Goal: Information Seeking & Learning: Find specific page/section

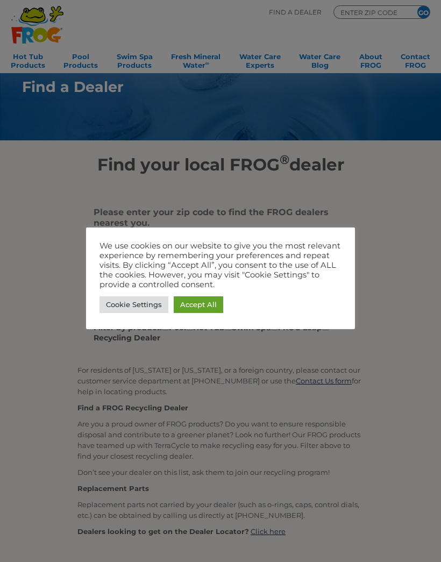
click at [197, 304] on link "Accept All" at bounding box center [198, 304] width 49 height 17
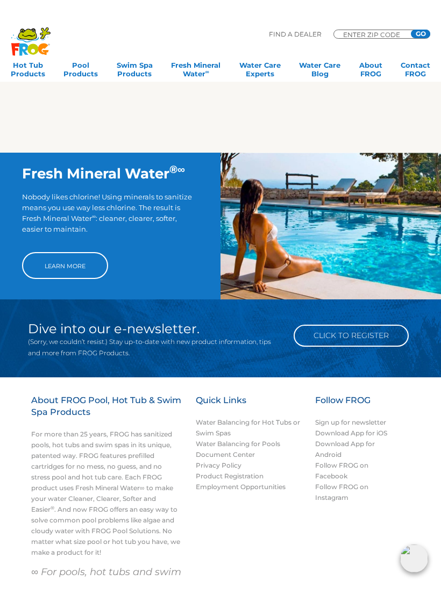
scroll to position [626, 0]
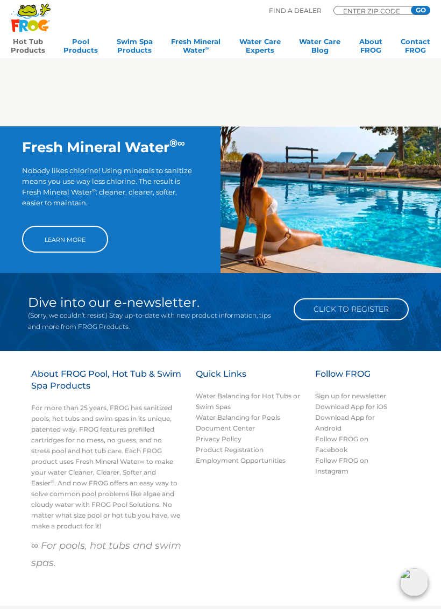
click at [33, 52] on link "Hot Tub Products" at bounding box center [28, 48] width 34 height 22
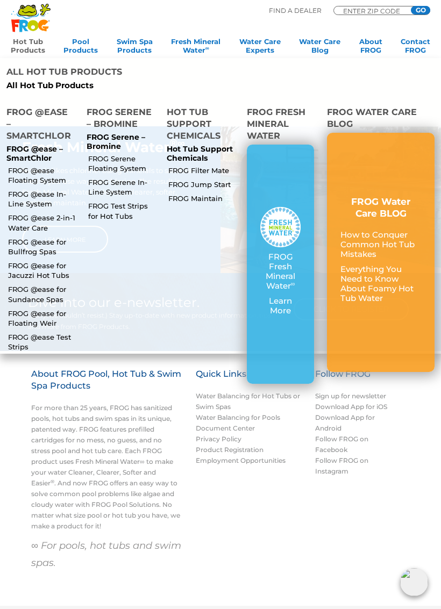
click at [280, 120] on h4 "FROG Fresh Mineral Water" at bounding box center [280, 125] width 67 height 38
click at [293, 184] on div "FROG Fresh Mineral Water ∞ Learn More" at bounding box center [280, 264] width 67 height 239
click at [293, 262] on p "FROG Fresh Mineral Water ∞" at bounding box center [280, 271] width 40 height 39
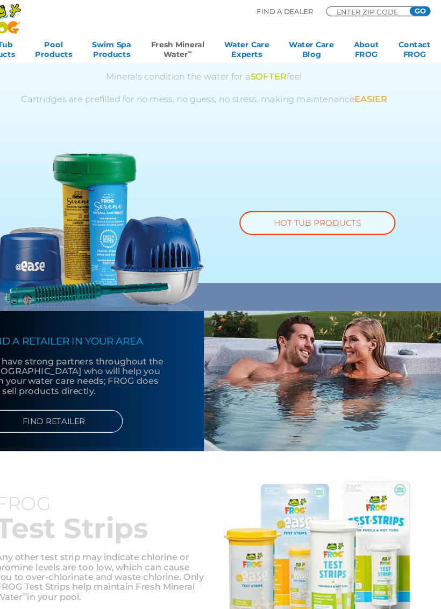
scroll to position [531, 0]
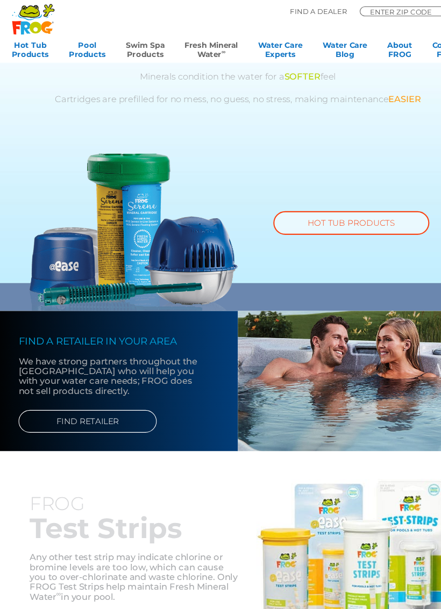
click at [137, 45] on link "Swim Spa Products" at bounding box center [135, 48] width 36 height 22
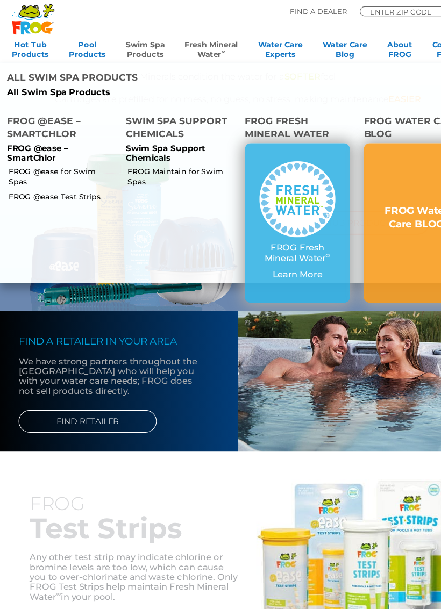
click at [265, 184] on img at bounding box center [275, 185] width 70 height 70
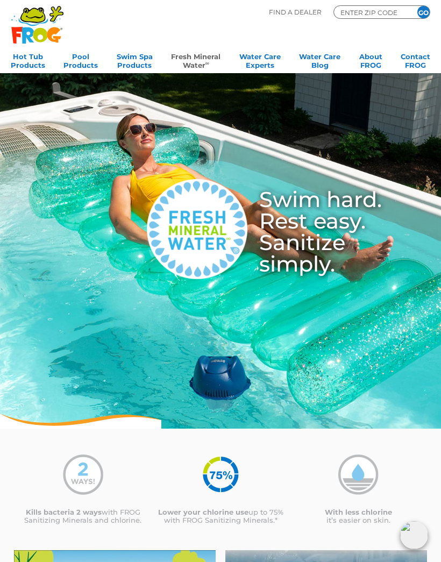
click at [194, 59] on link "Fresh Mineral Water ∞" at bounding box center [195, 60] width 49 height 22
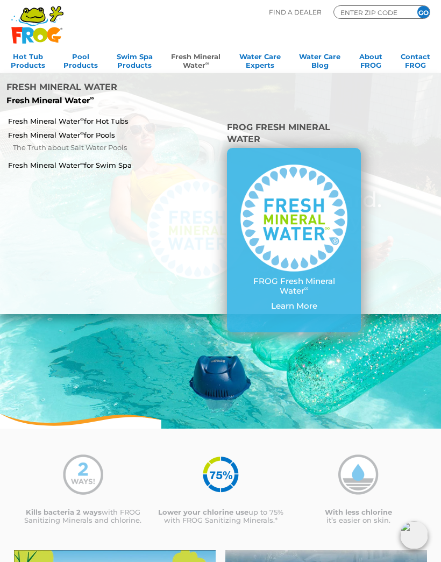
click at [116, 119] on link "Fresh Mineral Water ∞ for Hot Tubs" at bounding box center [76, 121] width 136 height 10
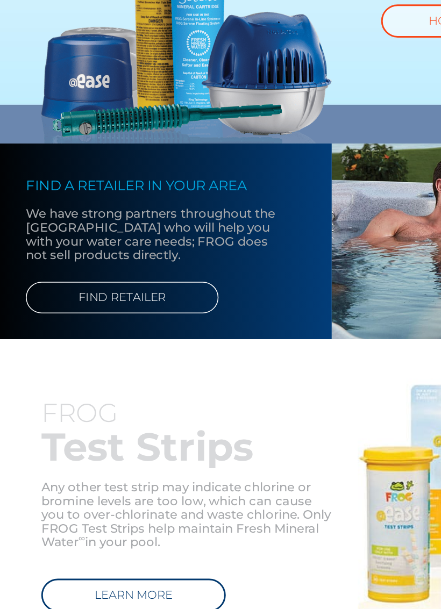
scroll to position [521, 0]
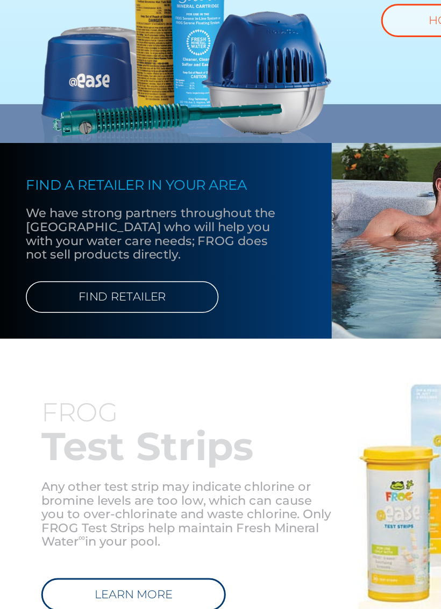
click at [90, 391] on link "FIND RETAILER" at bounding box center [81, 401] width 128 height 21
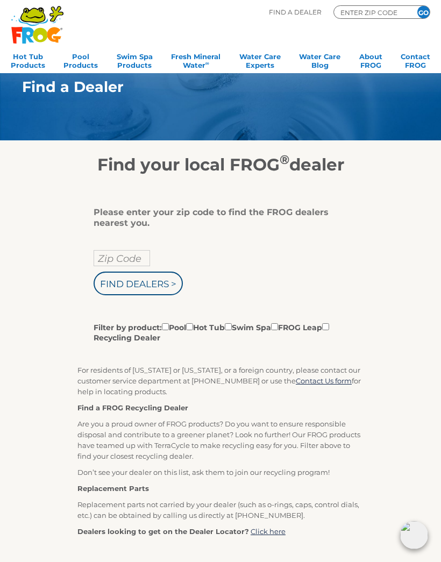
click at [130, 260] on input "Zip Code" at bounding box center [122, 258] width 56 height 16
type input "Zip Code"
click at [210, 335] on label "Filter by product: Pool Hot Tub Swim Spa FROG Leap Recycling Dealer" at bounding box center [217, 332] width 246 height 22
click at [169, 330] on input "Filter by product: Pool Hot Tub Swim Spa FROG Leap Recycling Dealer" at bounding box center [165, 326] width 7 height 7
checkbox input "true"
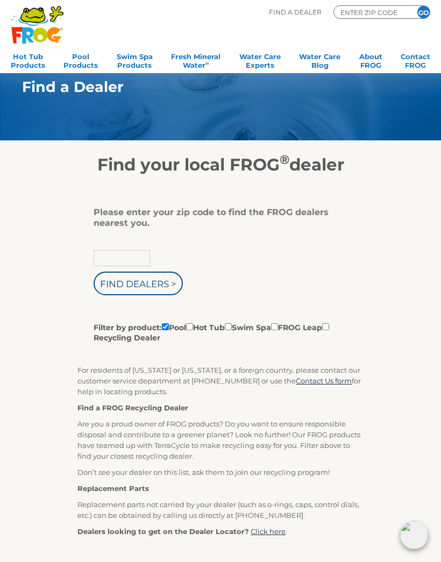
type input "Zip Code"
click at [221, 332] on label "Filter by product: Pool Hot Tub Swim Spa FROG Leap Recycling Dealer" at bounding box center [217, 332] width 246 height 22
click at [169, 330] on input "Filter by product: Pool Hot Tub Swim Spa FROG Leap Recycling Dealer" at bounding box center [165, 326] width 7 height 7
click at [219, 333] on label "Filter by product: Pool Hot Tub Swim Spa FROG Leap Recycling Dealer" at bounding box center [217, 332] width 246 height 22
click at [169, 330] on input "Filter by product: Pool Hot Tub Swim Spa FROG Leap Recycling Dealer" at bounding box center [165, 326] width 7 height 7
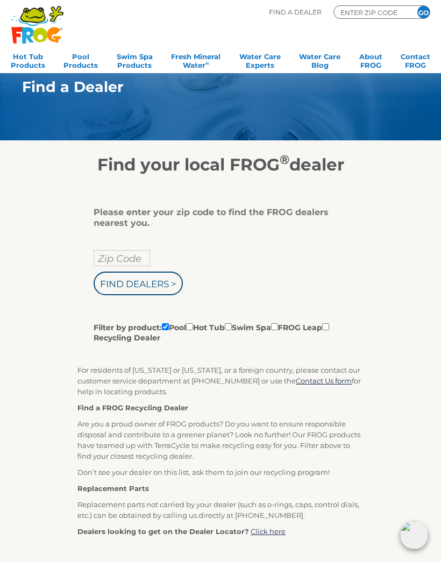
click at [210, 333] on label "Filter by product: Pool Hot Tub Swim Spa FROG Leap Recycling Dealer" at bounding box center [217, 332] width 246 height 22
click at [169, 330] on input "Filter by product: Pool Hot Tub Swim Spa FROG Leap Recycling Dealer" at bounding box center [165, 326] width 7 height 7
checkbox input "false"
click at [193, 330] on input "Filter by product: Pool Hot Tub Swim Spa FROG Leap Recycling Dealer" at bounding box center [189, 326] width 7 height 7
checkbox input "true"
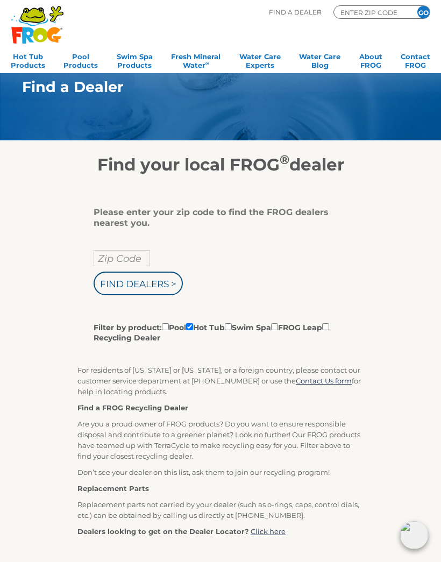
click at [140, 259] on input "Zip Code" at bounding box center [122, 258] width 56 height 16
type input "98502"
click at [160, 288] on input "Find Dealers >" at bounding box center [138, 284] width 89 height 24
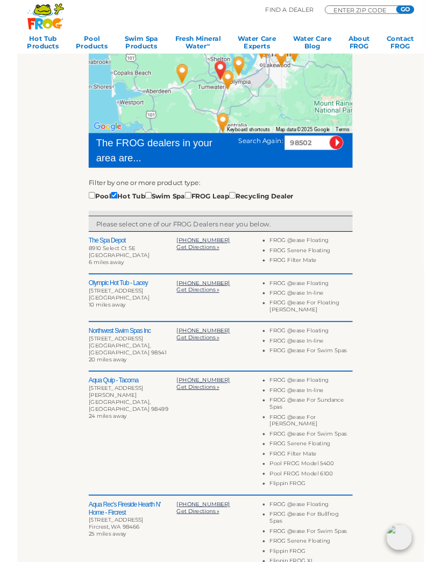
scroll to position [156, 0]
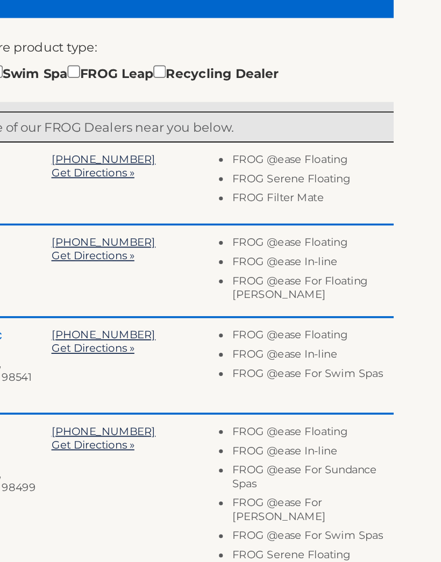
click at [274, 274] on li "FROG Filter Mate" at bounding box center [319, 279] width 90 height 11
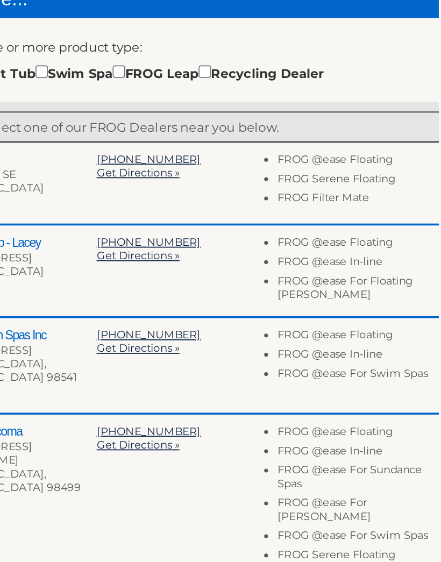
click at [274, 252] on li "FROG @ease Floating" at bounding box center [319, 257] width 90 height 11
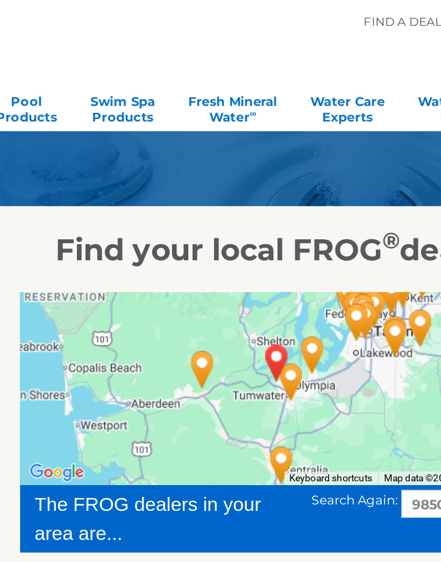
scroll to position [0, 0]
